Goal: Use online tool/utility: Utilize a website feature to perform a specific function

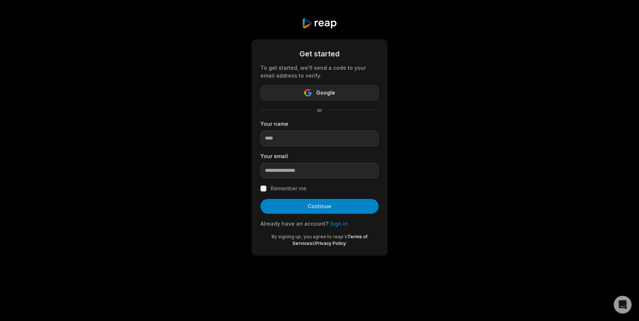
click at [315, 91] on button "Google" at bounding box center [319, 92] width 118 height 15
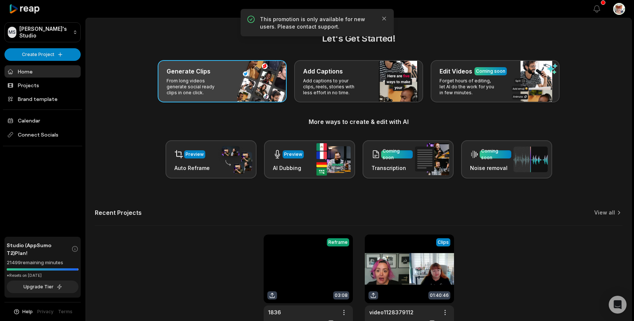
click at [181, 84] on p "From long videos generate social ready clips in one click." at bounding box center [195, 87] width 58 height 18
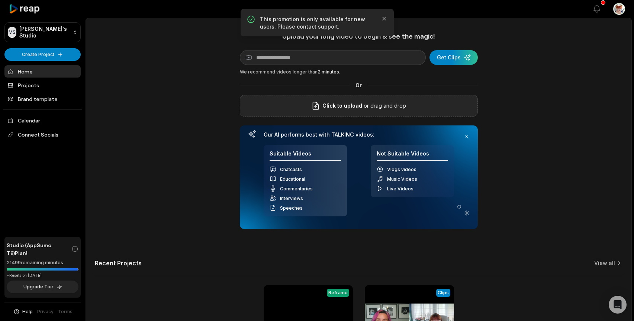
click at [347, 102] on span "Click to upload" at bounding box center [342, 105] width 40 height 9
click at [0, 0] on input "Click to upload" at bounding box center [0, 0] width 0 height 0
